Goal: Register for event/course

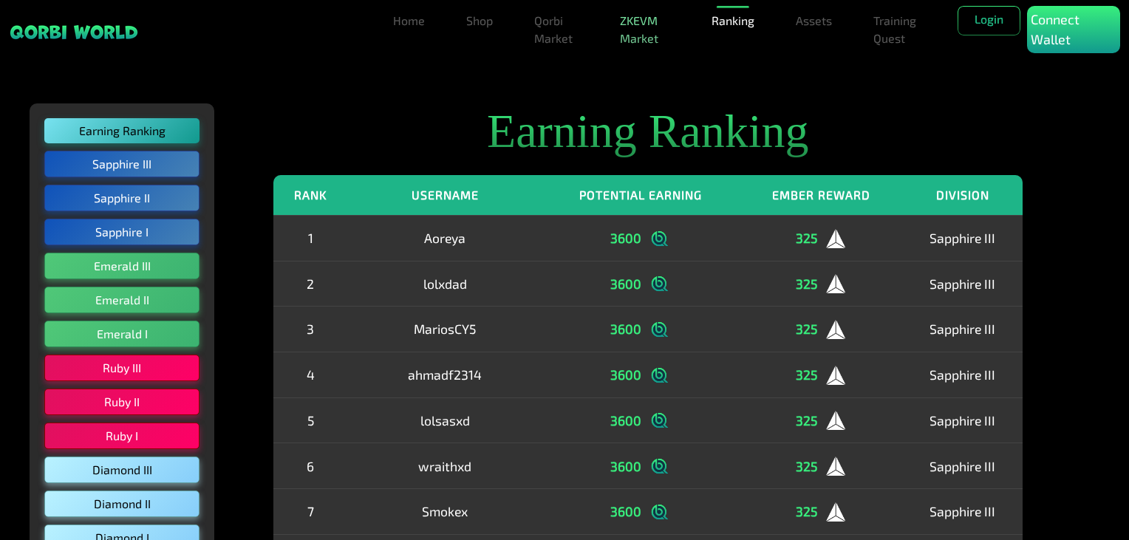
click at [643, 35] on link "ZKEVM Market" at bounding box center [645, 29] width 62 height 47
click at [900, 30] on link "Training Quest" at bounding box center [897, 29] width 61 height 47
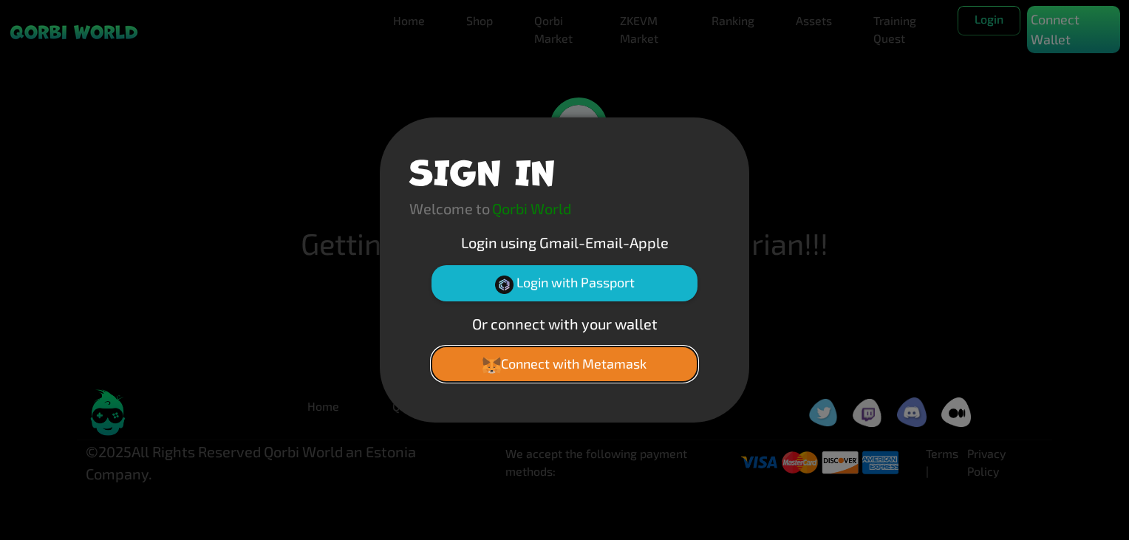
click at [570, 365] on button "Connect with Metamask" at bounding box center [564, 363] width 266 height 35
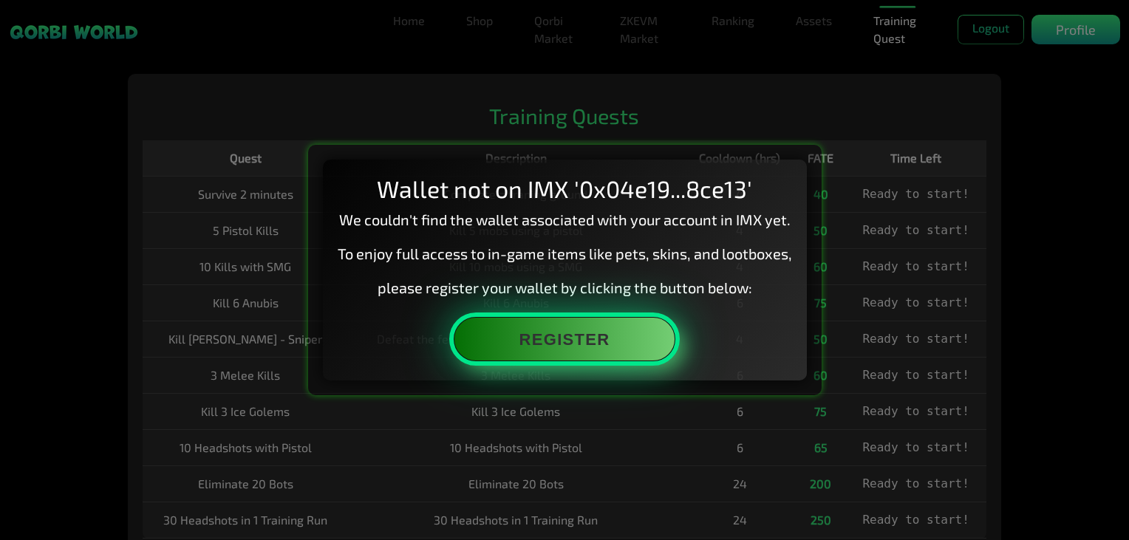
click at [571, 347] on button "Register" at bounding box center [565, 339] width 222 height 44
drag, startPoint x: 1017, startPoint y: 39, endPoint x: 578, endPoint y: 332, distance: 527.4
click at [578, 332] on button "Register" at bounding box center [565, 339] width 222 height 44
drag, startPoint x: 893, startPoint y: 1, endPoint x: 601, endPoint y: 322, distance: 434.1
click at [598, 317] on button "Register" at bounding box center [565, 339] width 222 height 44
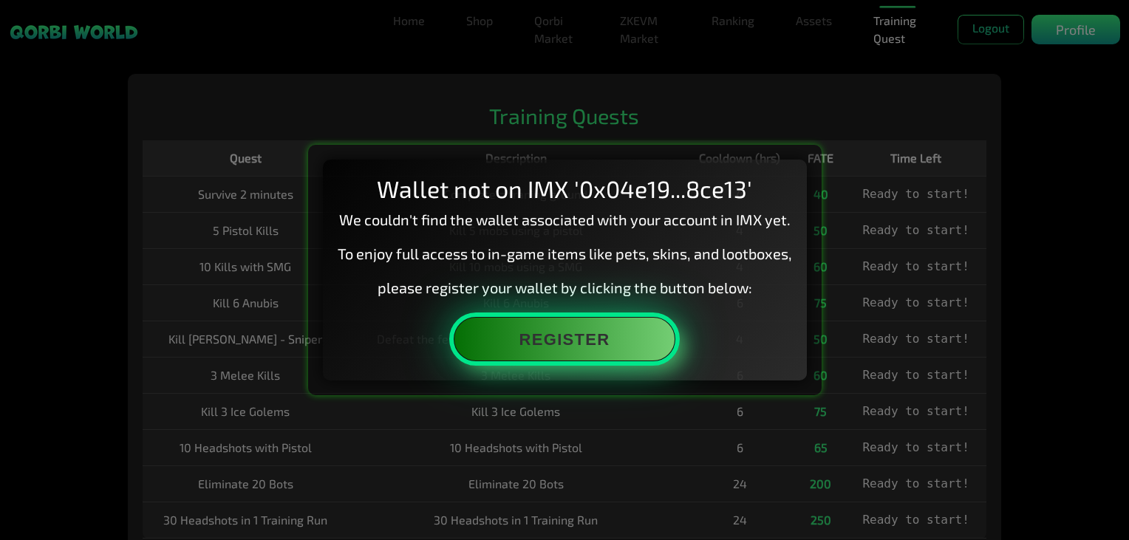
click at [632, 332] on button "Register" at bounding box center [565, 339] width 222 height 44
click at [640, 327] on button "Register" at bounding box center [565, 339] width 222 height 44
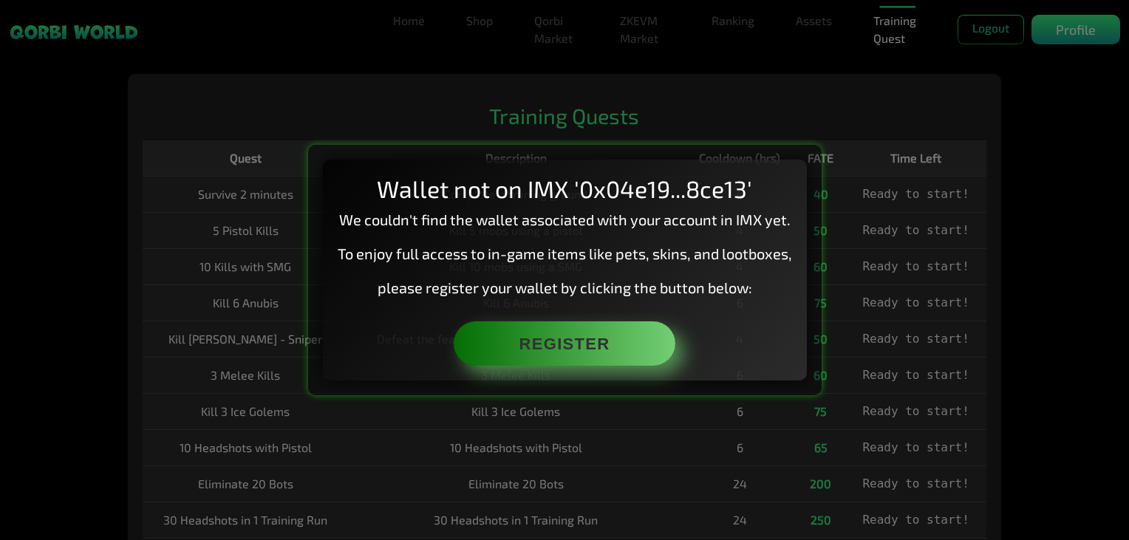
click at [426, 96] on div "Wallet not on IMX '0x04e19...8ce13' We couldn't find the wallet associated with…" at bounding box center [564, 270] width 1129 height 540
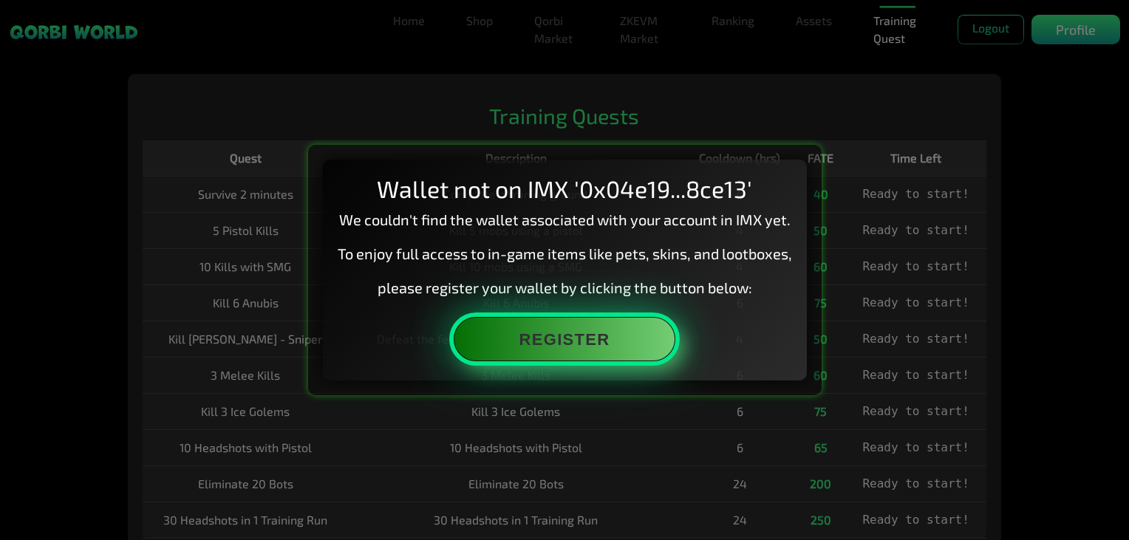
click at [578, 344] on button "Register" at bounding box center [565, 339] width 222 height 44
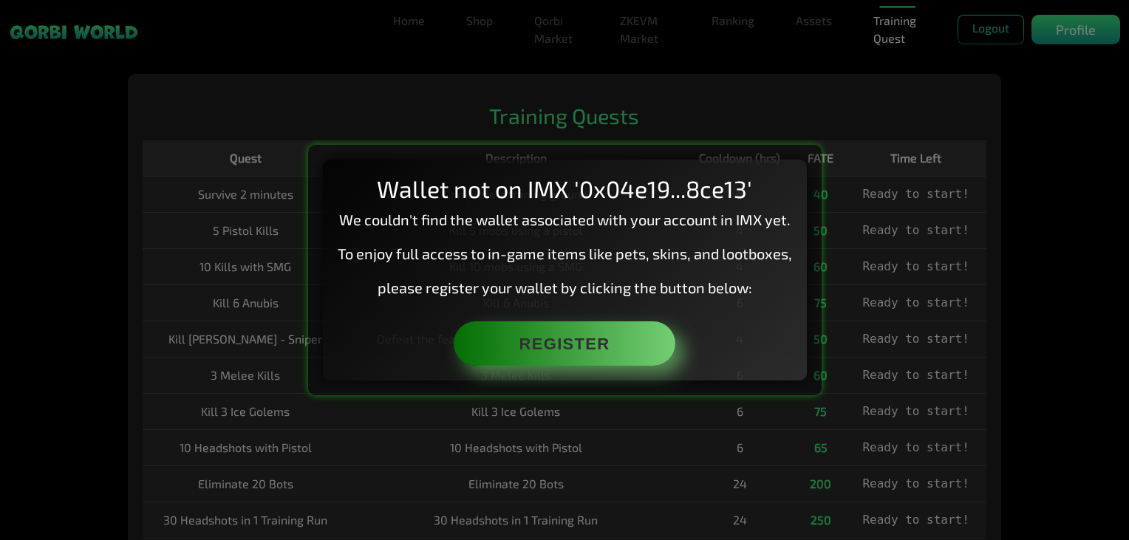
click at [550, 83] on div "Wallet not on IMX '0x04e19...8ce13' We couldn't find the wallet associated with…" at bounding box center [564, 270] width 1129 height 540
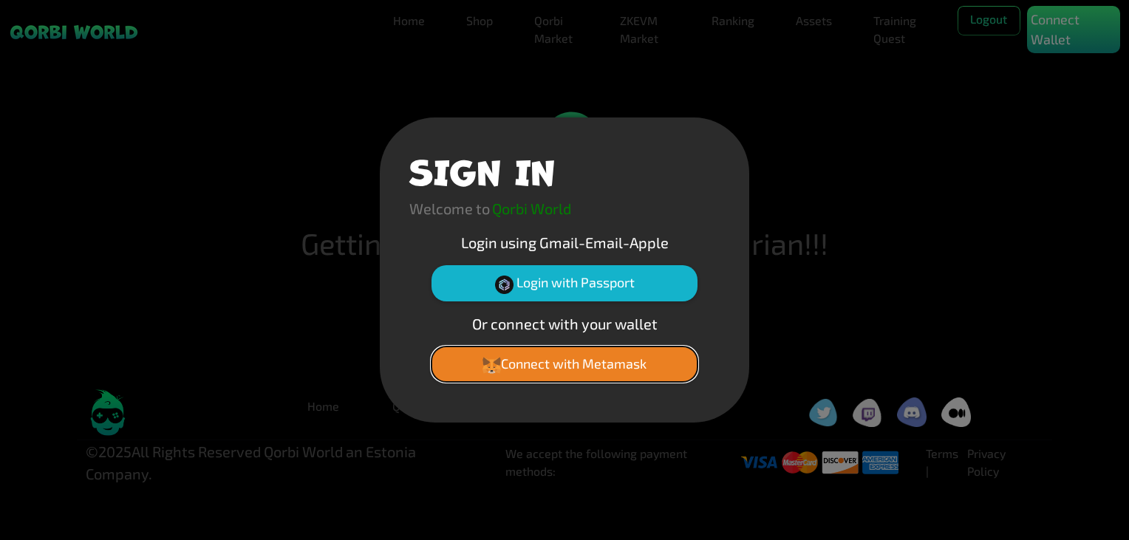
click at [578, 362] on button "Connect with Metamask" at bounding box center [564, 363] width 266 height 35
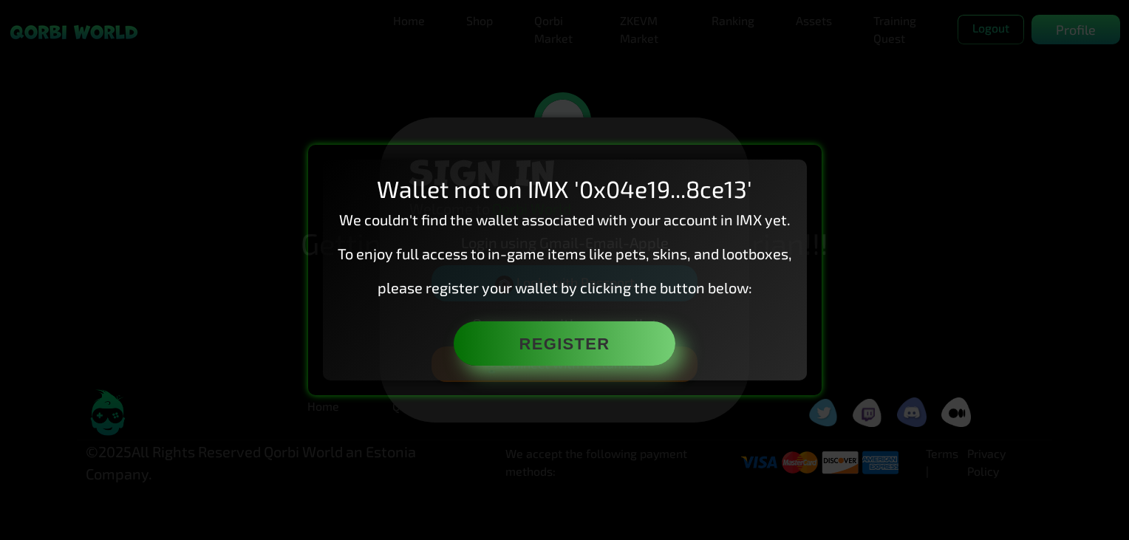
click at [1034, 362] on div "Wallet not on IMX '0x04e19...8ce13' We couldn't find the wallet associated with…" at bounding box center [564, 270] width 1129 height 540
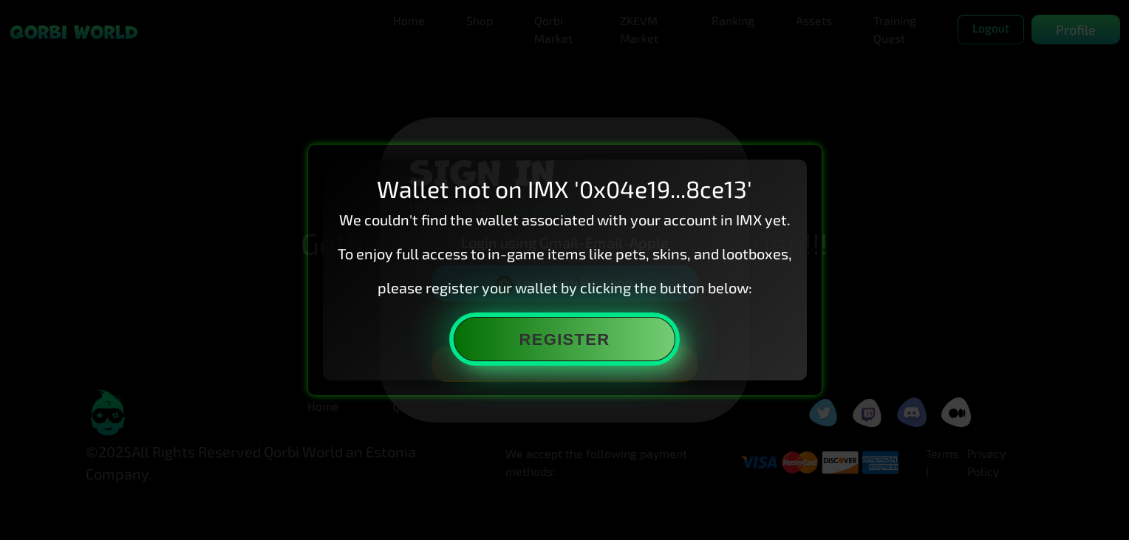
click at [598, 348] on button "Register" at bounding box center [565, 339] width 222 height 44
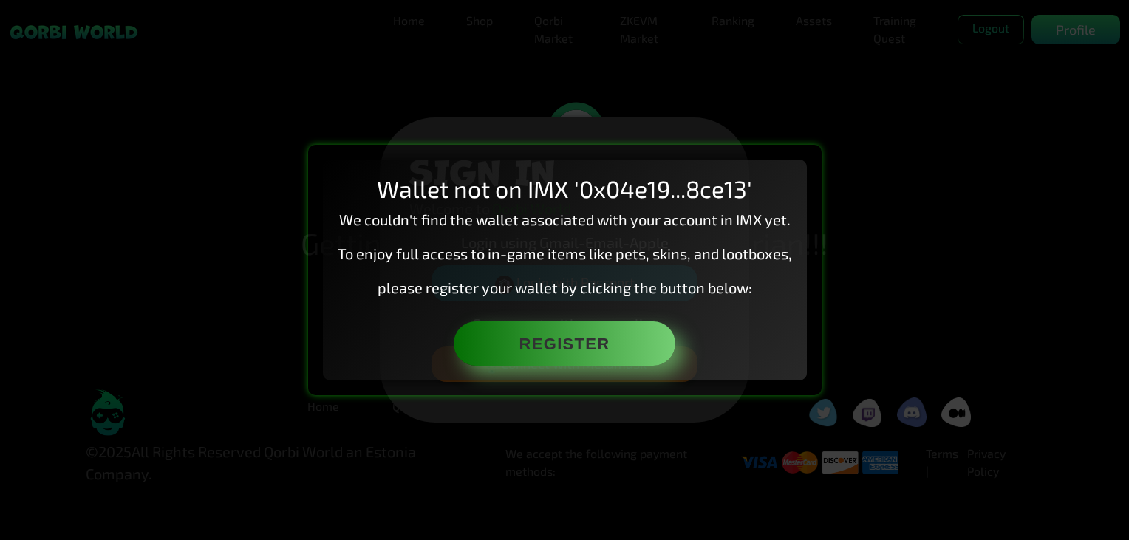
click at [513, 62] on div "Wallet not on IMX '0x04e19...8ce13' We couldn't find the wallet associated with…" at bounding box center [564, 270] width 1129 height 540
click at [530, 109] on div "Wallet not on IMX '0x04e19...8ce13' We couldn't find the wallet associated with…" at bounding box center [564, 270] width 1129 height 540
click at [886, 267] on div "Wallet not on IMX '0x04e19...8ce13' We couldn't find the wallet associated with…" at bounding box center [564, 270] width 1129 height 540
click at [642, 28] on div "Wallet not on IMX '0x04e19...8ce13' We couldn't find the wallet associated with…" at bounding box center [564, 270] width 1129 height 540
click at [552, 23] on div "Wallet not on IMX '0x04e19...8ce13' We couldn't find the wallet associated with…" at bounding box center [564, 270] width 1129 height 540
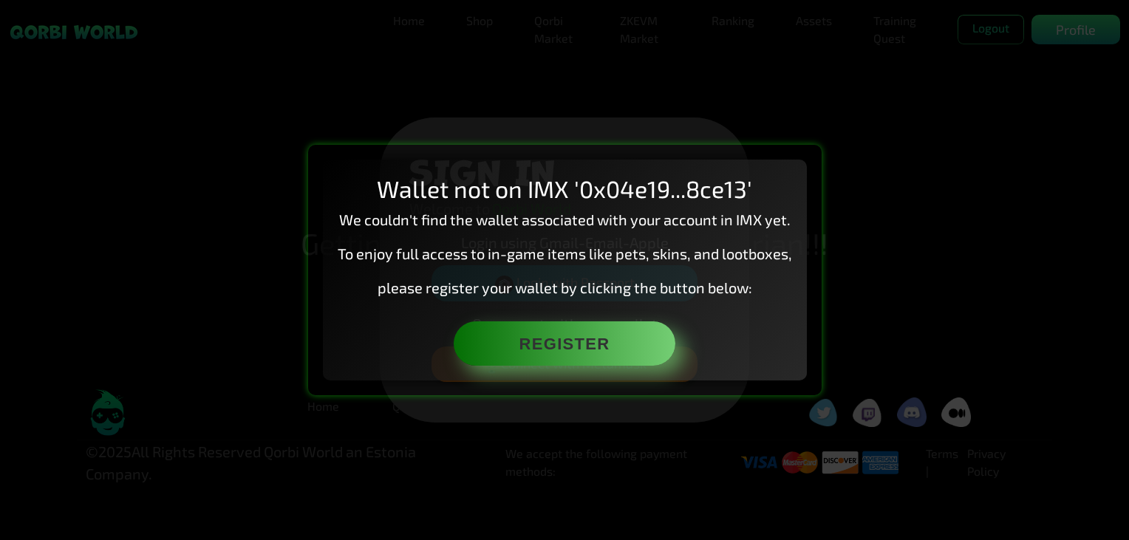
click at [1021, 280] on div "Wallet not on IMX '0x04e19...8ce13' We couldn't find the wallet associated with…" at bounding box center [564, 270] width 1129 height 540
drag, startPoint x: 921, startPoint y: 163, endPoint x: 895, endPoint y: 164, distance: 25.1
click at [918, 164] on div "Wallet not on IMX '0x04e19...8ce13' We couldn't find the wallet associated with…" at bounding box center [564, 270] width 1129 height 540
click at [737, 88] on div "Wallet not on IMX '0x04e19...8ce13' We couldn't find the wallet associated with…" at bounding box center [564, 270] width 1129 height 540
click at [1070, 24] on div "Wallet not on IMX '0x04e19...8ce13' We couldn't find the wallet associated with…" at bounding box center [564, 270] width 1129 height 540
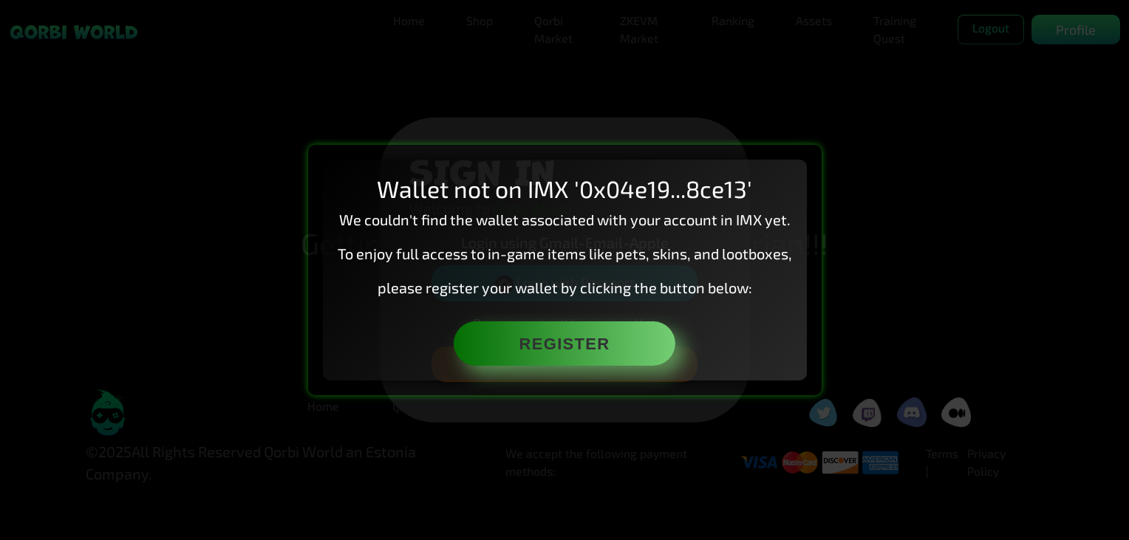
click at [378, 338] on div "Wallet not on IMX '0x04e19...8ce13' We couldn't find the wallet associated with…" at bounding box center [565, 270] width 484 height 221
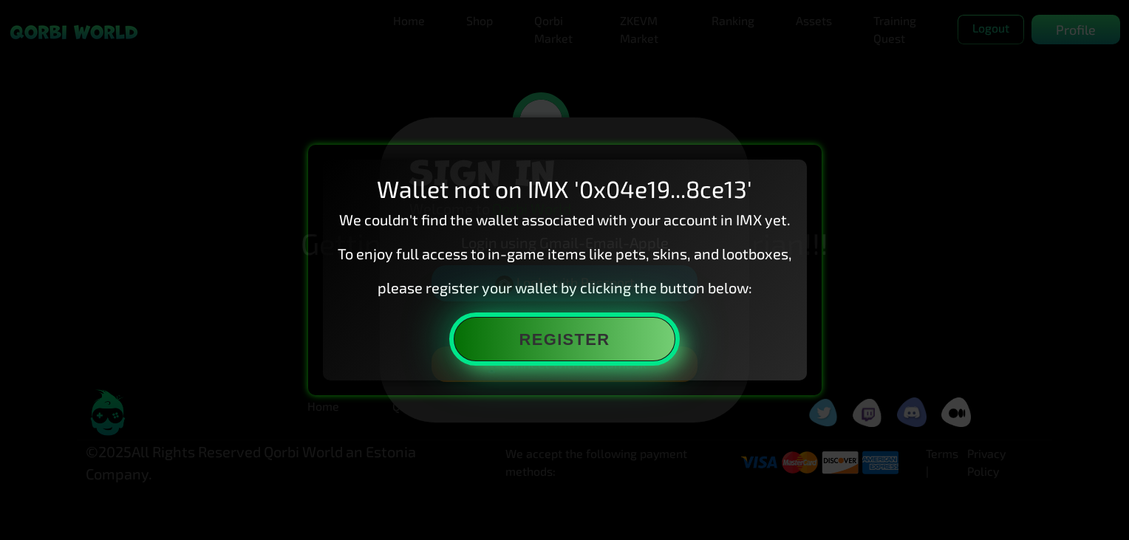
click at [527, 352] on button "Register" at bounding box center [565, 339] width 222 height 44
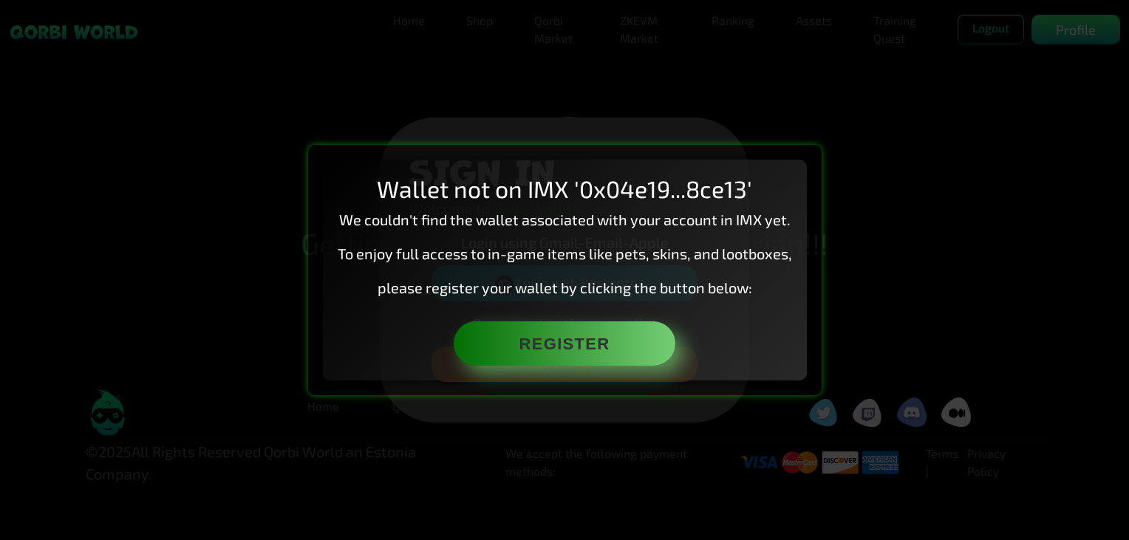
click at [854, 273] on div "Wallet not on IMX '0x04e19...8ce13' We couldn't find the wallet associated with…" at bounding box center [564, 270] width 1129 height 540
drag, startPoint x: 223, startPoint y: 233, endPoint x: 233, endPoint y: 232, distance: 9.6
click at [225, 233] on div "Wallet not on IMX '0x04e19...8ce13' We couldn't find the wallet associated with…" at bounding box center [564, 270] width 1129 height 540
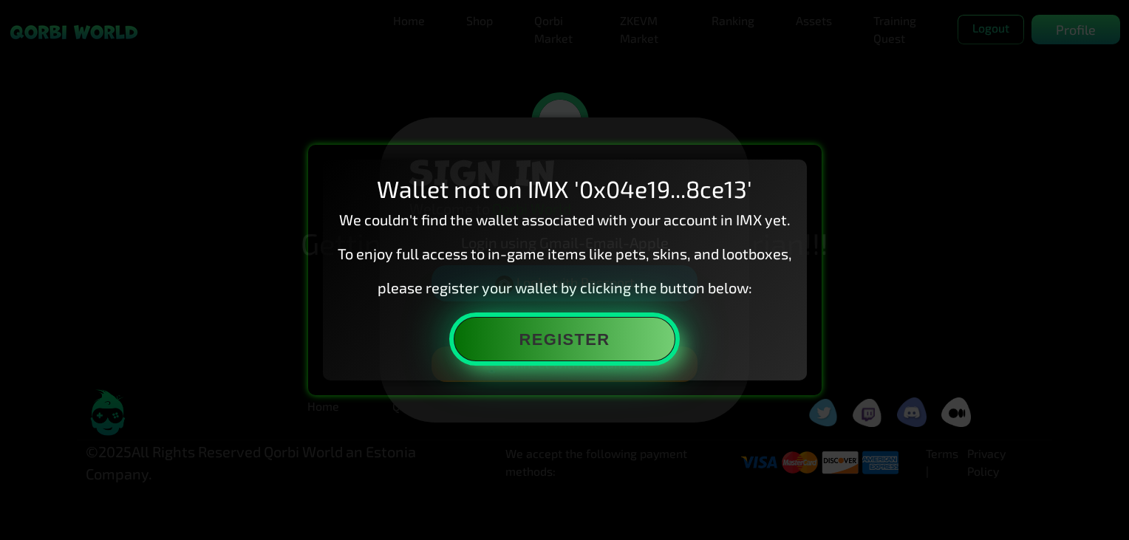
click at [567, 338] on button "Register" at bounding box center [565, 339] width 222 height 44
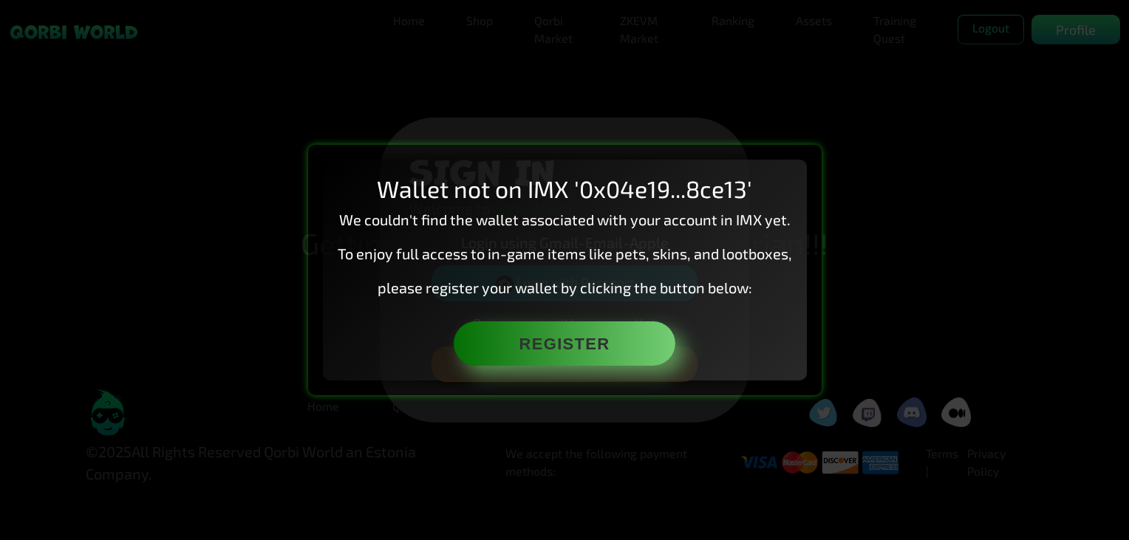
click at [617, 451] on div "Wallet not on IMX '0x04e19...8ce13' We couldn't find the wallet associated with…" at bounding box center [564, 270] width 1129 height 540
click at [511, 430] on div "Wallet not on IMX '0x04e19...8ce13' We couldn't find the wallet associated with…" at bounding box center [564, 270] width 1129 height 540
click at [172, 126] on div "Wallet not on IMX '0x04e19...8ce13' We couldn't find the wallet associated with…" at bounding box center [564, 270] width 1129 height 540
